Goal: Information Seeking & Learning: Learn about a topic

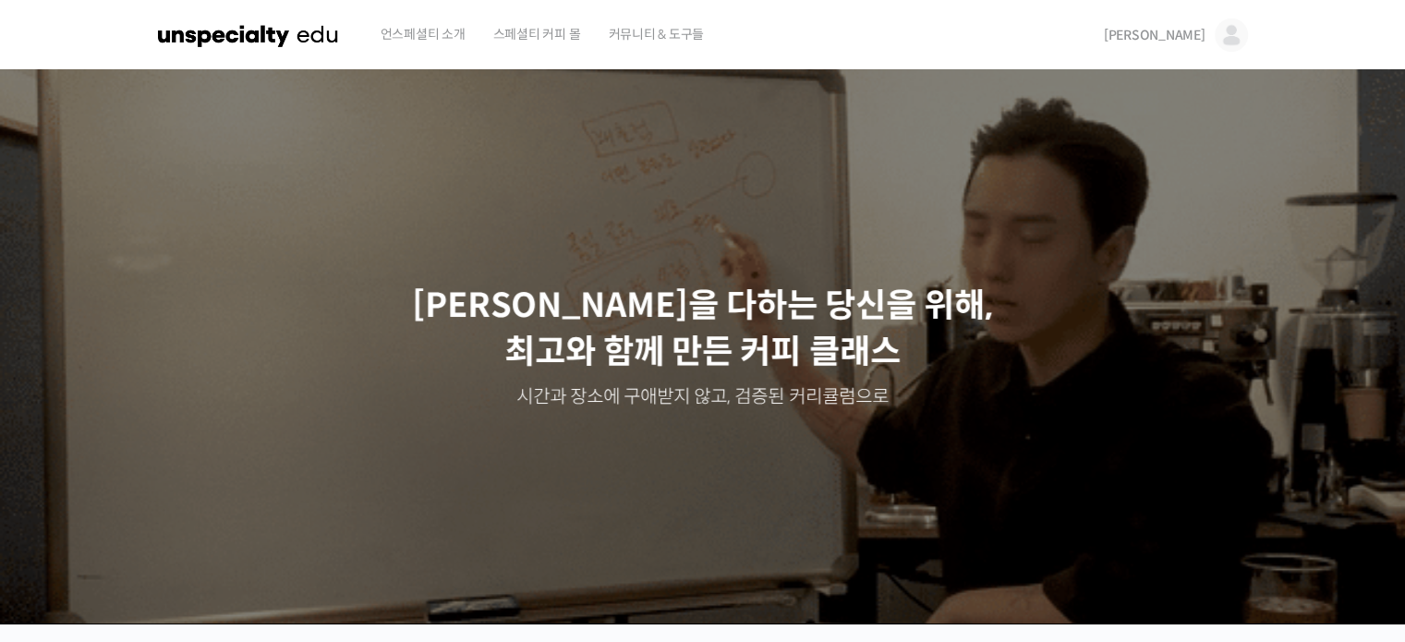
click at [682, 43] on link "[PERSON_NAME]" at bounding box center [1176, 35] width 144 height 70
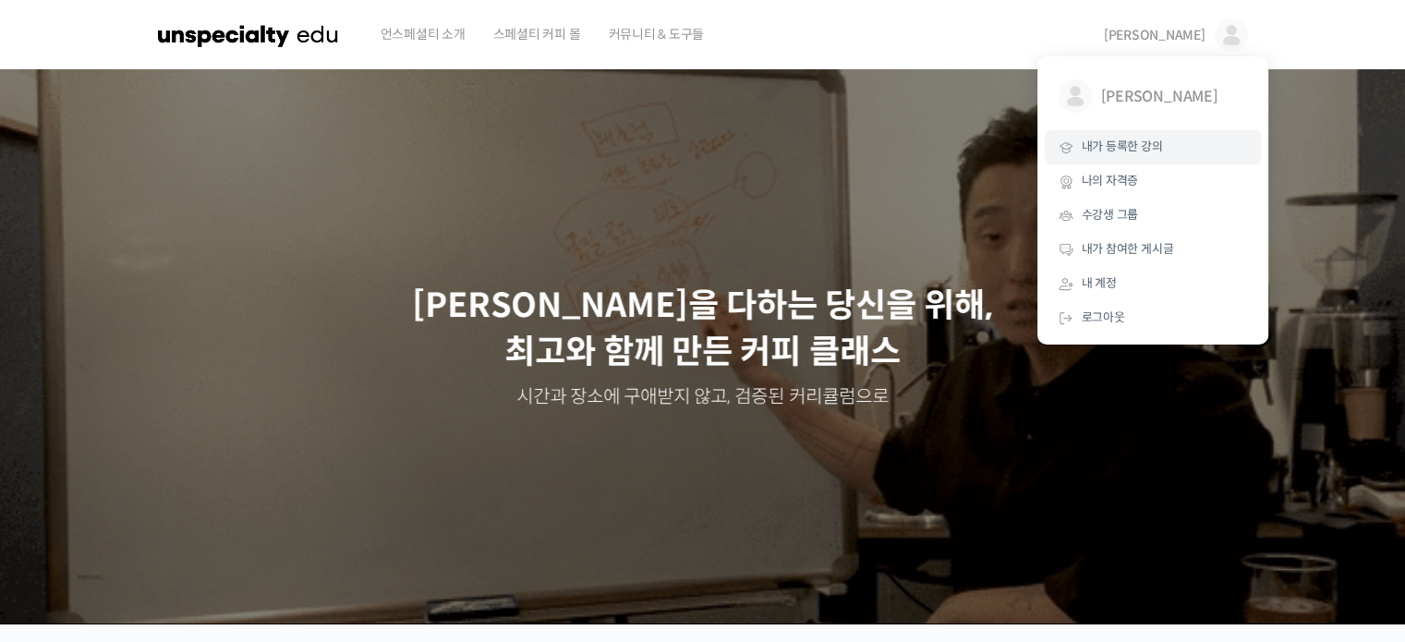
click at [682, 146] on span "내가 등록한 강의" at bounding box center [1122, 147] width 81 height 16
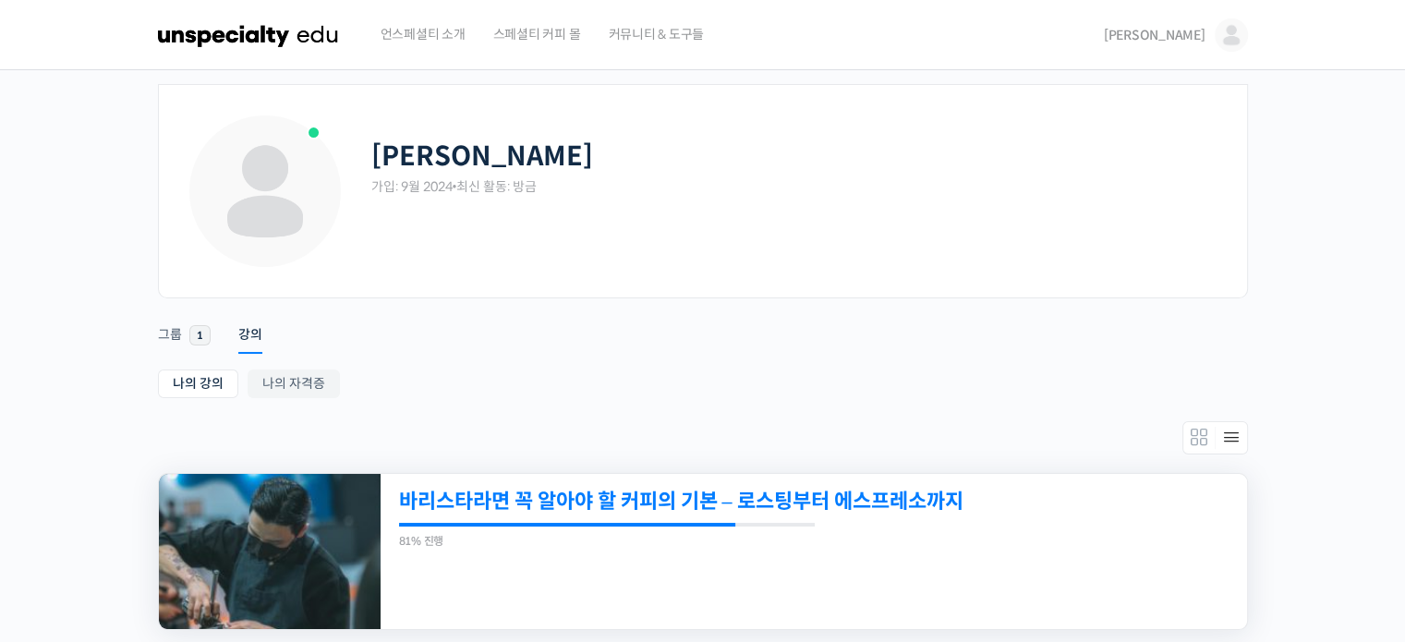
drag, startPoint x: 774, startPoint y: 505, endPoint x: 702, endPoint y: 505, distance: 72.1
click at [702, 505] on link "바리스타라면 꼭 알아야 할 커피의 기본 – 로스팅부터 에스프레소까지" at bounding box center [730, 501] width 663 height 25
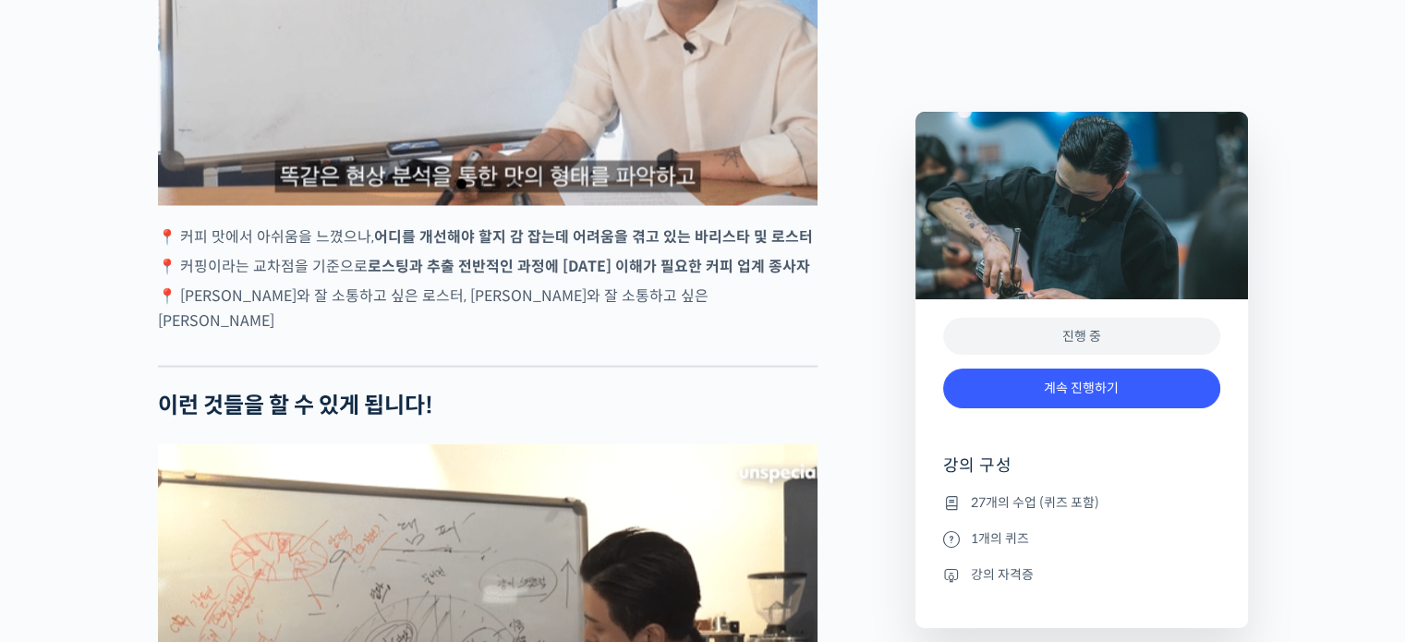
scroll to position [3677, 0]
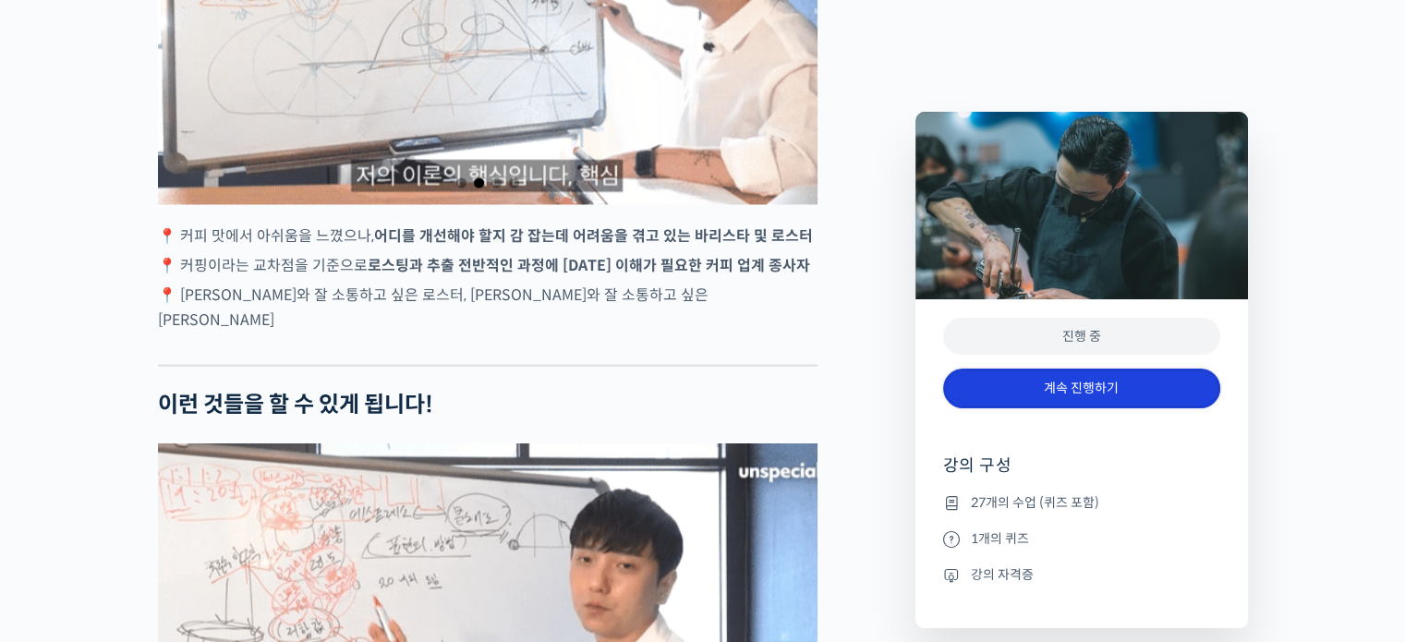
click at [1104, 387] on link "계속 진행하기" at bounding box center [1081, 389] width 277 height 40
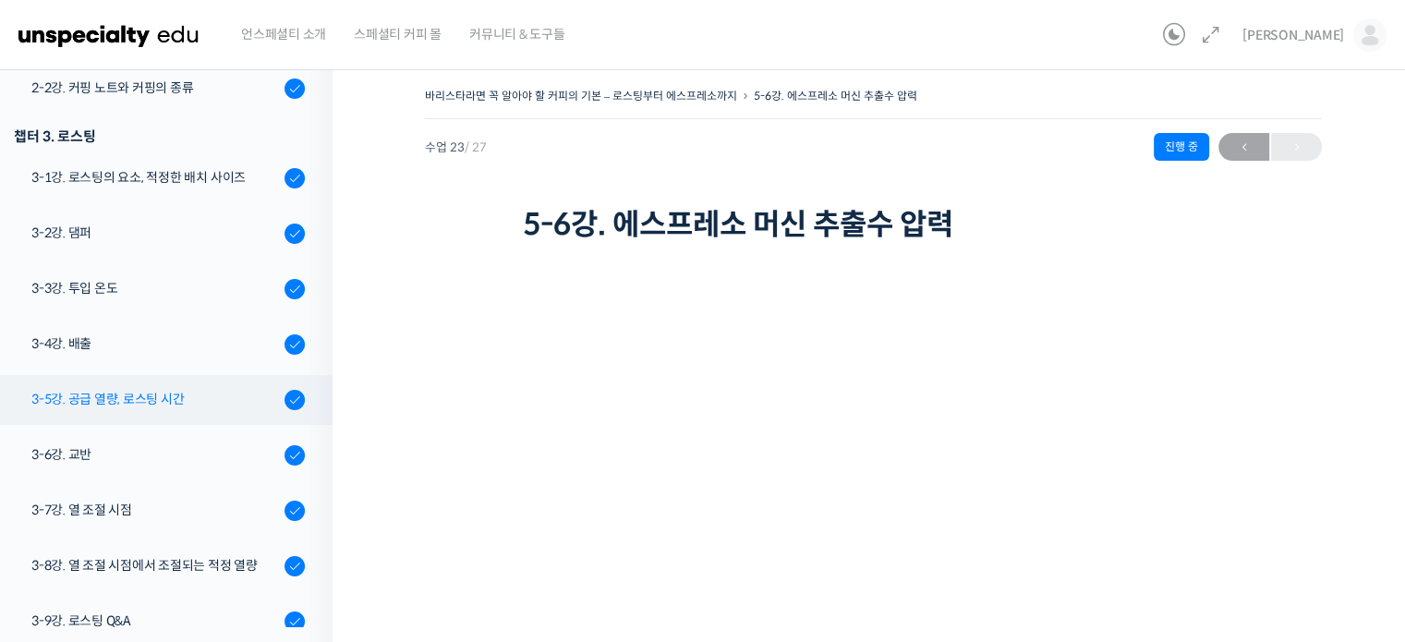
scroll to position [420, 0]
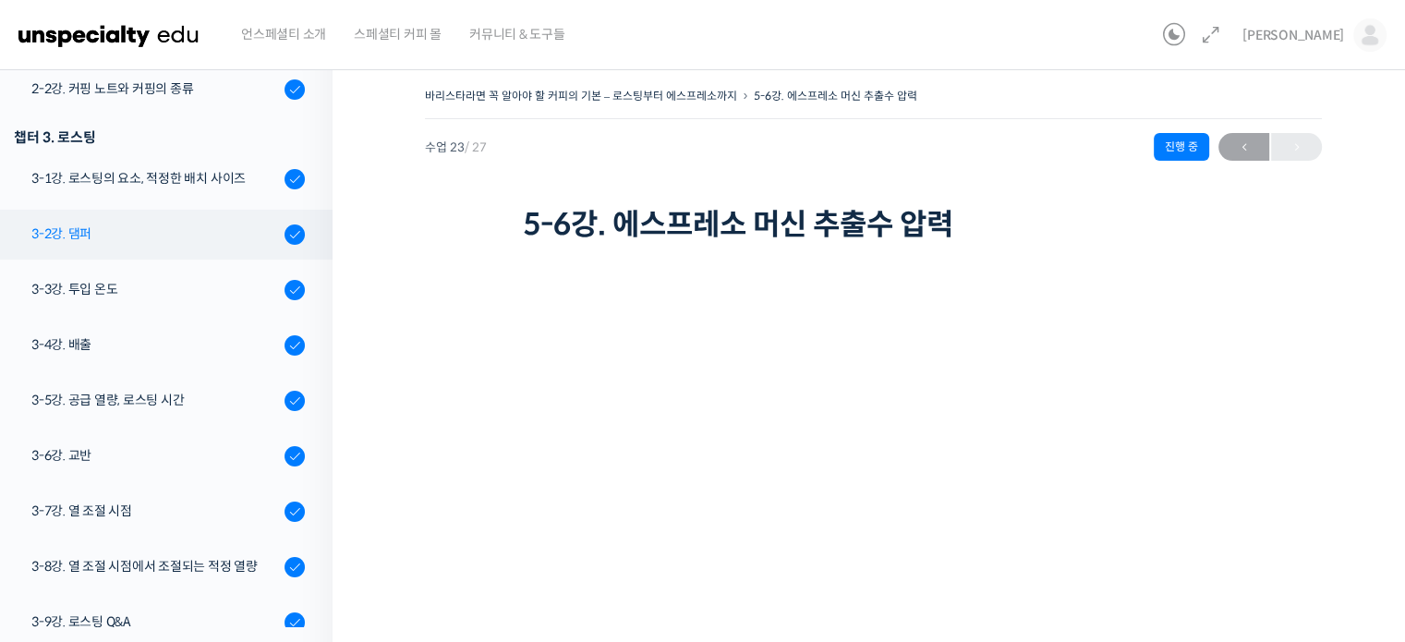
click at [184, 236] on div "3-2강. 댐퍼" at bounding box center [155, 234] width 248 height 20
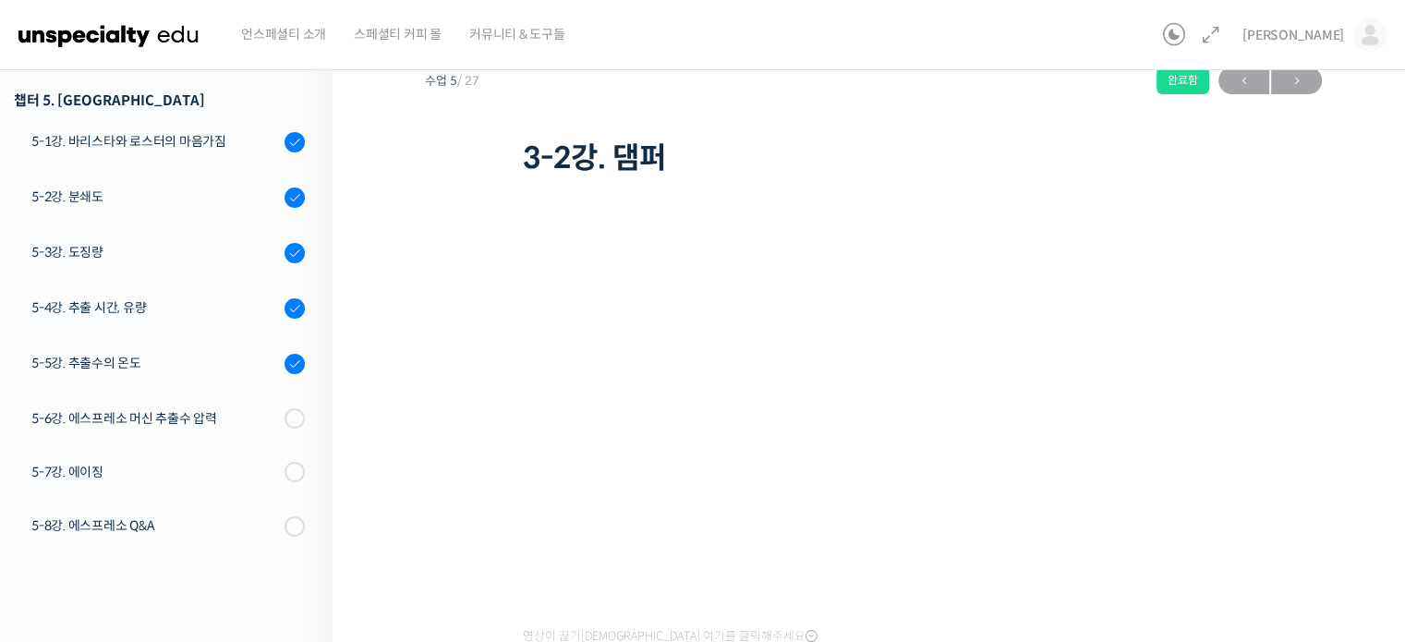
scroll to position [1017, 0]
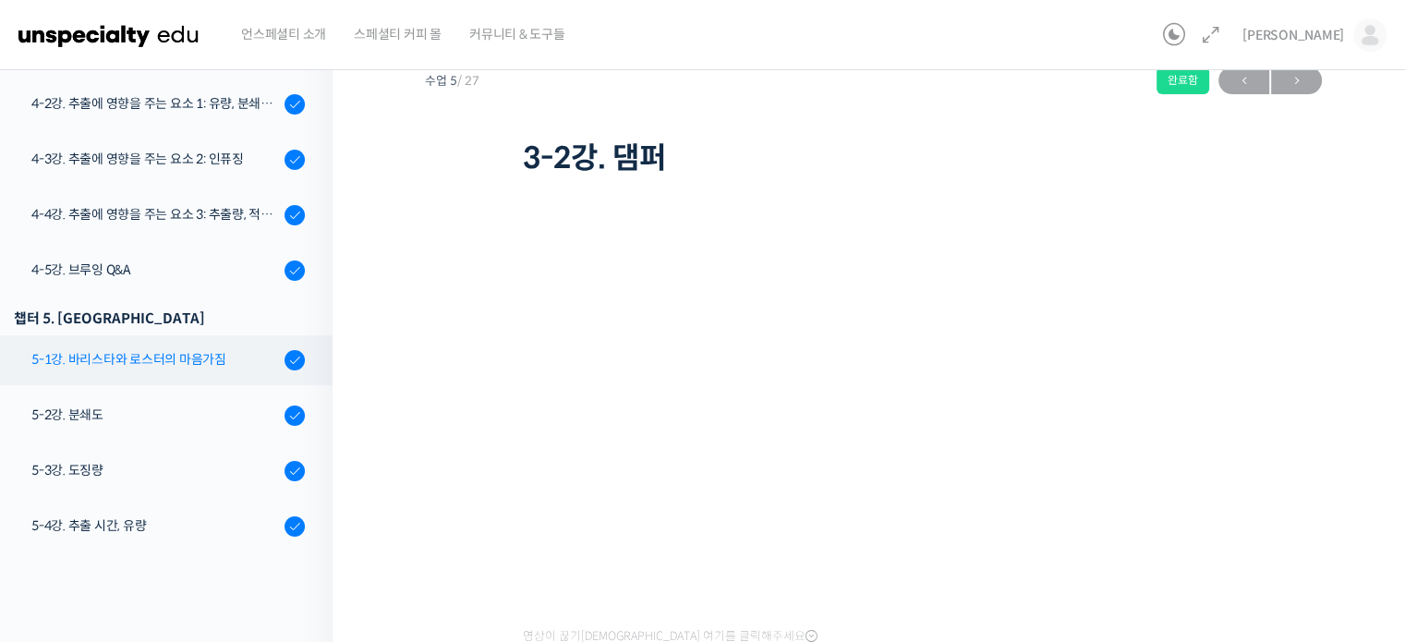
click at [156, 352] on div "5-1강. 바리스타와 로스터의 마음가짐" at bounding box center [155, 359] width 248 height 20
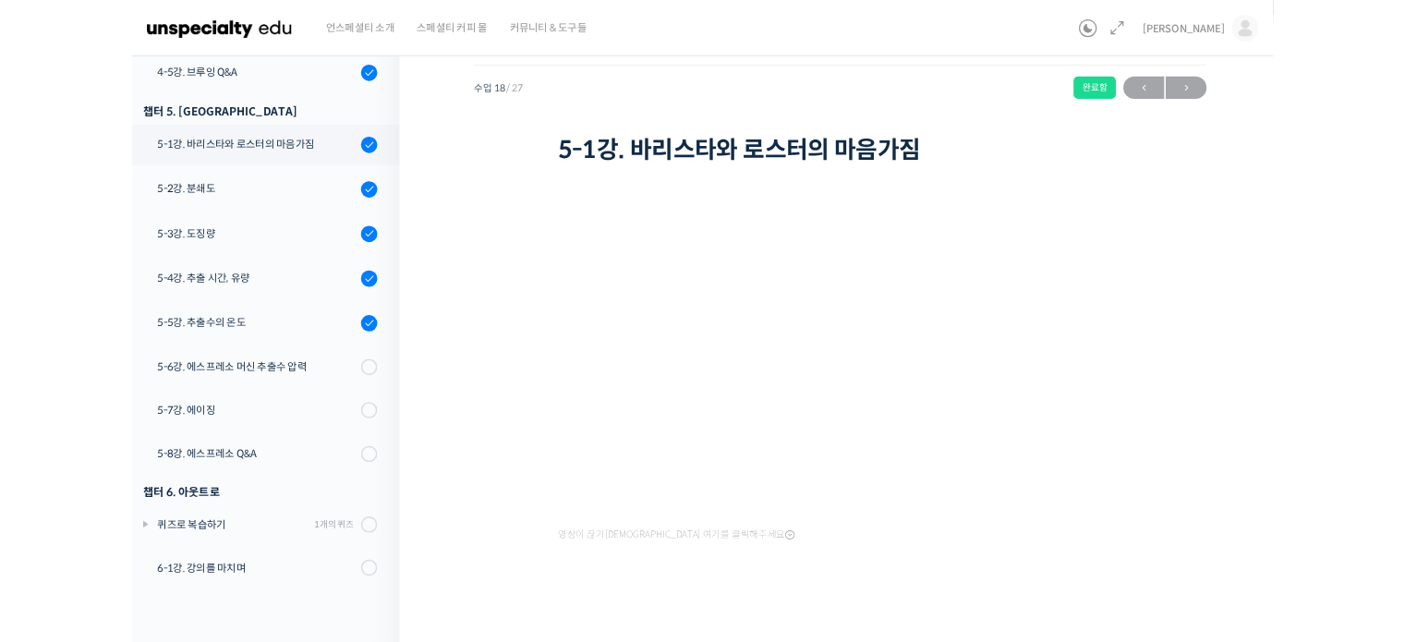
scroll to position [1225, 0]
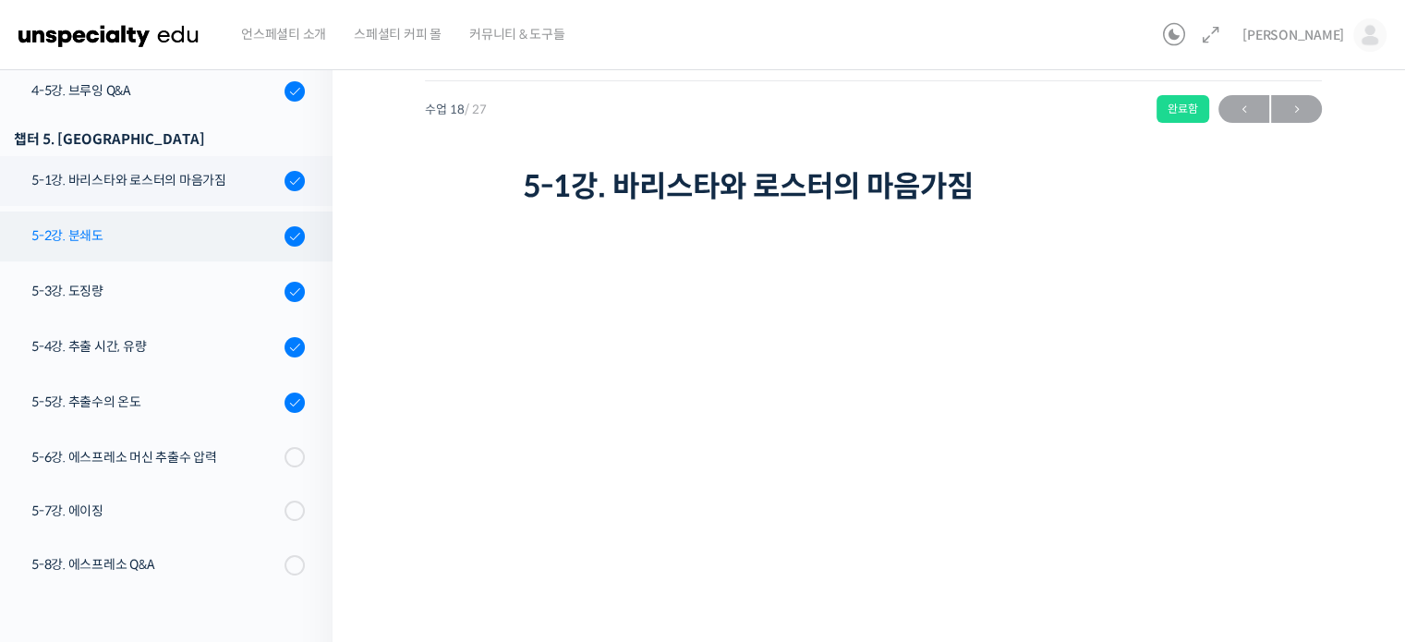
click at [164, 225] on div "5-2강. 분쇄도" at bounding box center [155, 235] width 248 height 20
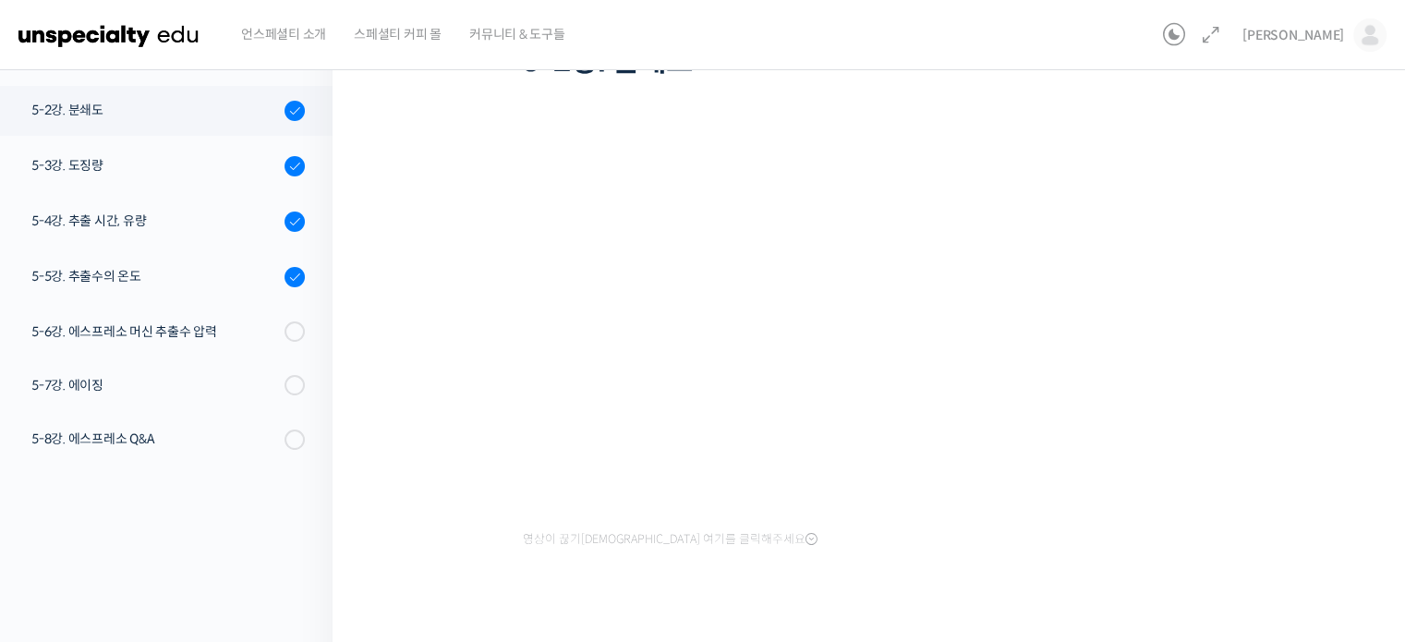
scroll to position [38, 0]
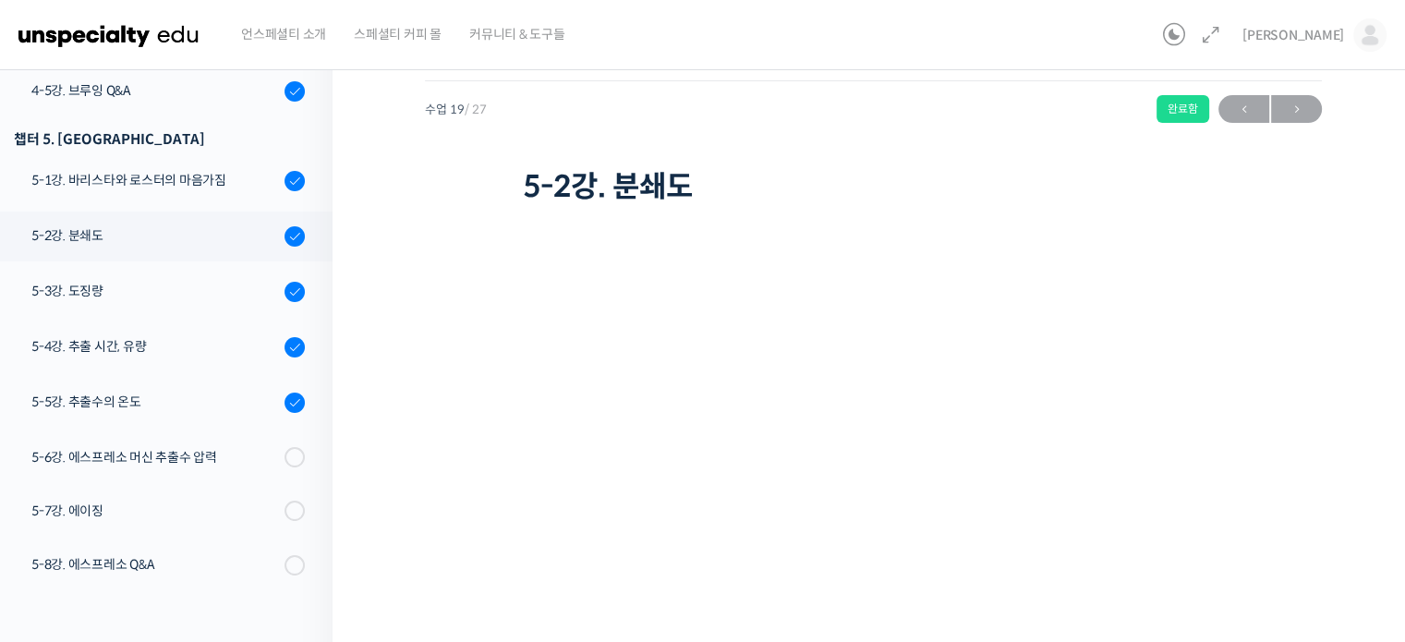
click at [917, 200] on h1 "5-2강. 분쇄도" at bounding box center [874, 186] width 702 height 35
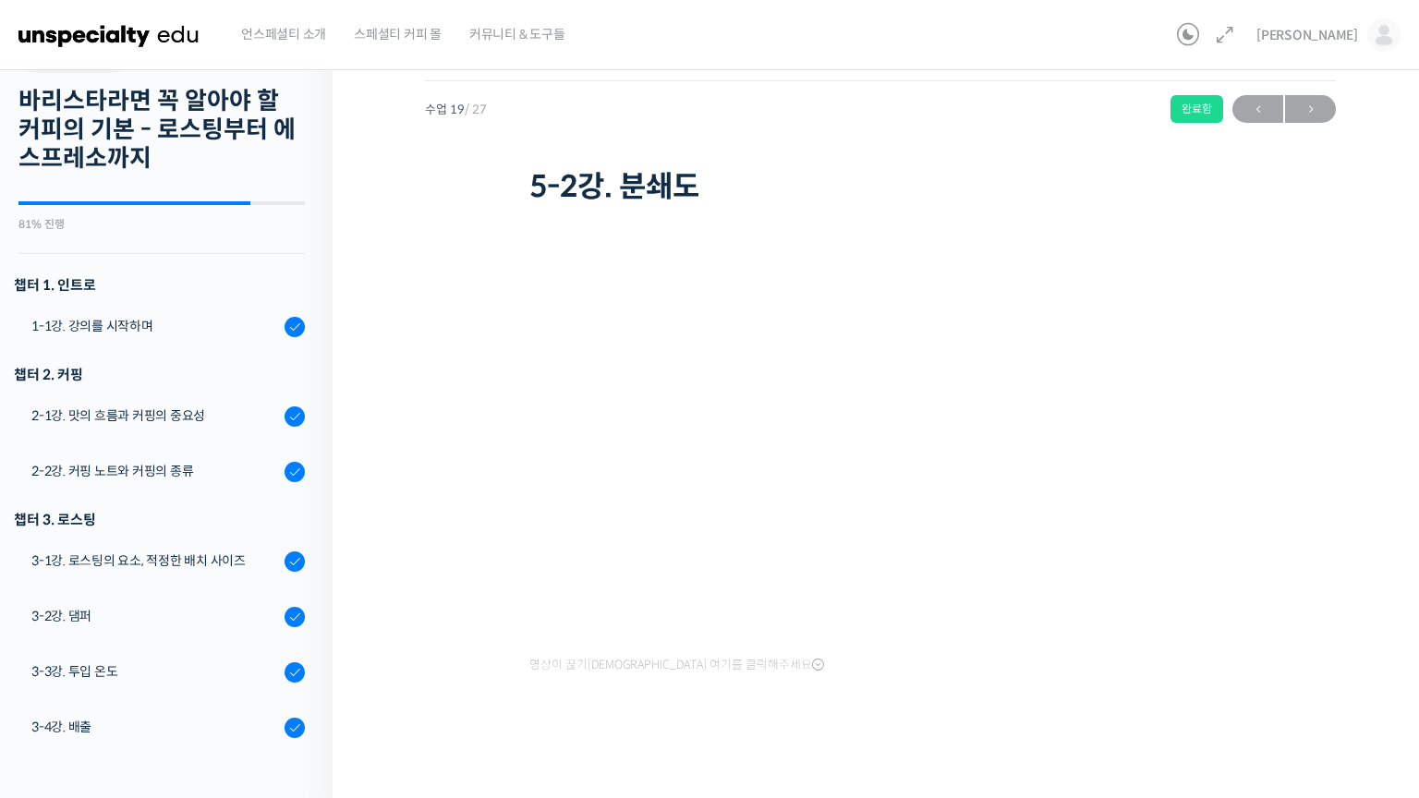
scroll to position [1225, 0]
